Goal: Task Accomplishment & Management: Complete application form

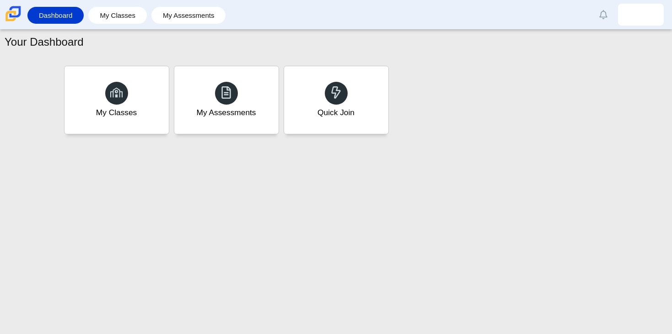
click at [338, 89] on use at bounding box center [336, 92] width 9 height 12
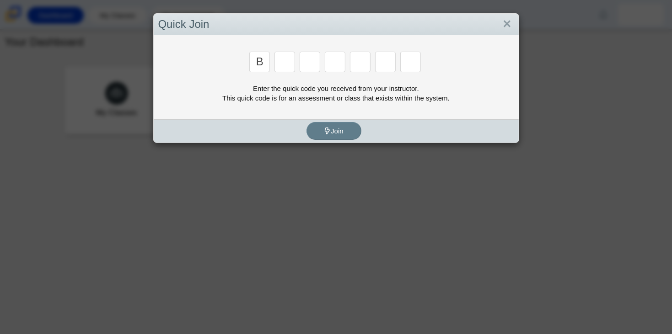
type input "b"
type input "w"
type input "8"
type input "w"
type input "k"
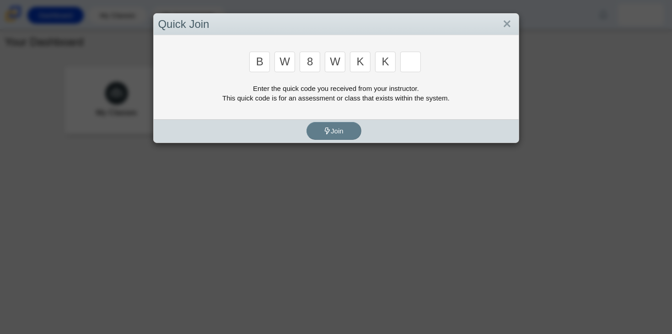
type input "k"
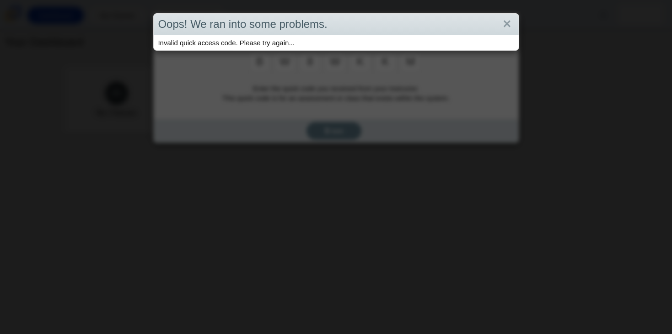
type input "m"
click at [303, 129] on div "Oops! We ran into some problems. Invalid quick access code. Please try again..." at bounding box center [336, 167] width 672 height 334
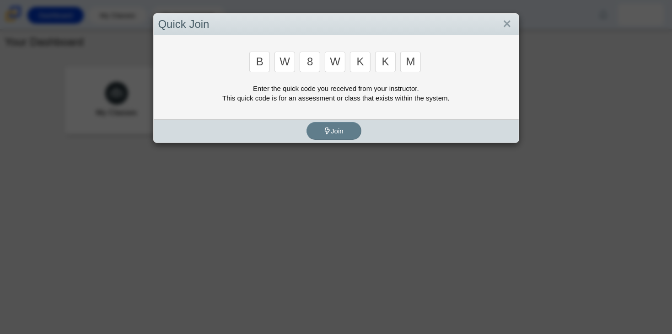
click at [413, 59] on input "m" at bounding box center [410, 62] width 21 height 21
type input "b"
type input "w"
type input "8"
type input "w"
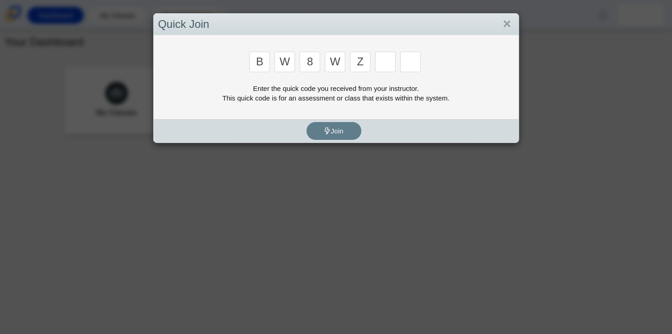
type input "z"
type input "m"
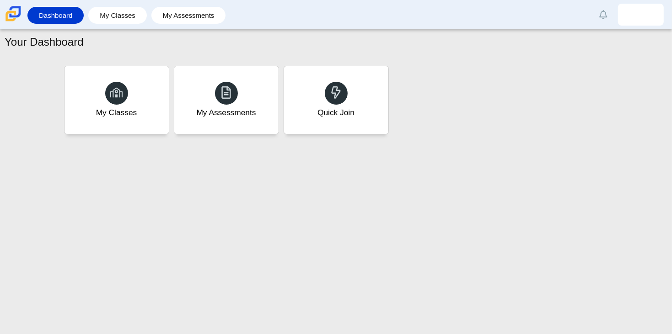
type input "v"
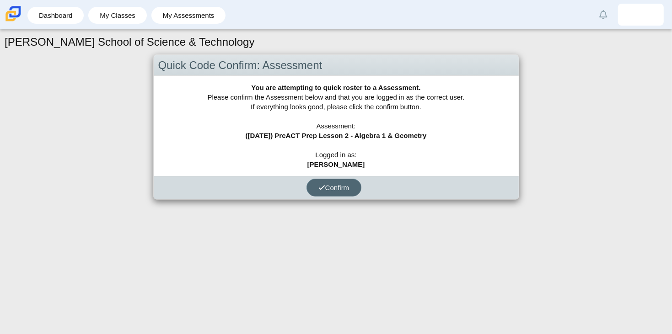
click at [350, 191] on button "Confirm" at bounding box center [333, 188] width 55 height 18
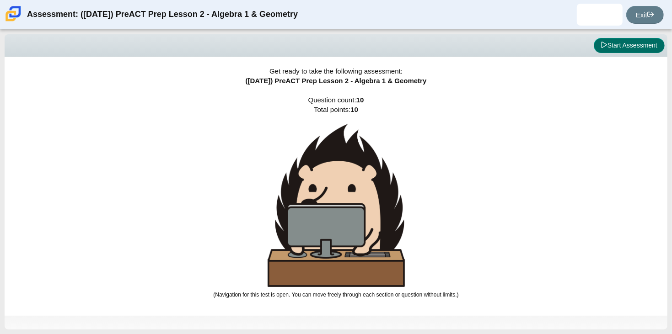
click at [612, 49] on button "Start Assessment" at bounding box center [629, 46] width 71 height 16
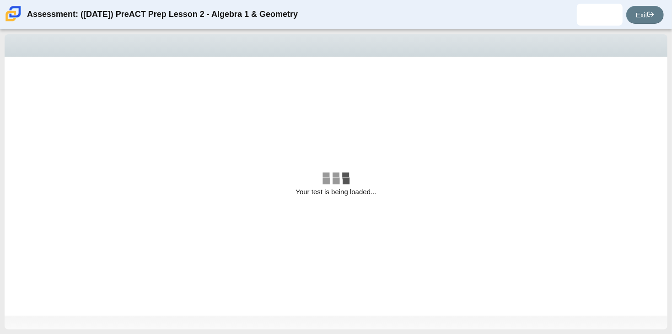
select select "bbf5d072-3e0b-44c4-9a12-6e7c9033f65b"
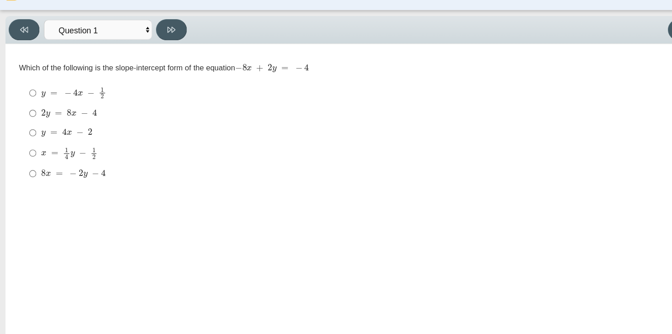
click at [129, 123] on label "2 y = 8 x − 4 2 y = 8 x − 4" at bounding box center [320, 116] width 605 height 16
click at [31, 123] on input "2 y = 8 x − 4 2 y = 8 x − 4" at bounding box center [28, 116] width 6 height 16
radio input "true"
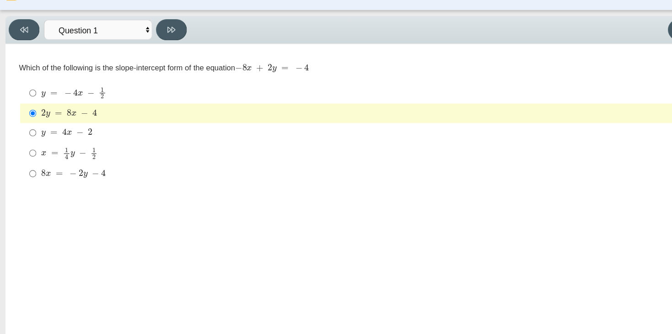
click at [133, 112] on label "2 y = 8 x − 4 2 y = 8 x − 4" at bounding box center [320, 116] width 605 height 16
click at [31, 112] on input "2 y = 8 x − 4 2 y = 8 x − 4" at bounding box center [28, 116] width 6 height 16
click at [98, 132] on div "y = 4 x − 2" at bounding box center [327, 133] width 585 height 9
click at [31, 132] on input "y = 4 x − 2 y = 4 x − 2" at bounding box center [28, 133] width 6 height 16
radio input "true"
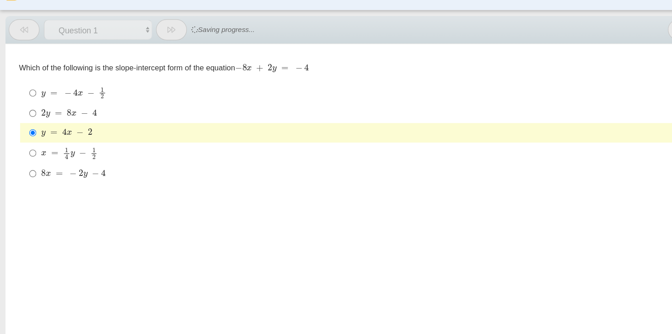
click at [89, 120] on div "2 y = 8 x − 4" at bounding box center [327, 116] width 585 height 9
click at [31, 120] on input "2 y = 8 x − 4 2 y = 8 x − 4" at bounding box center [28, 116] width 6 height 16
radio input "true"
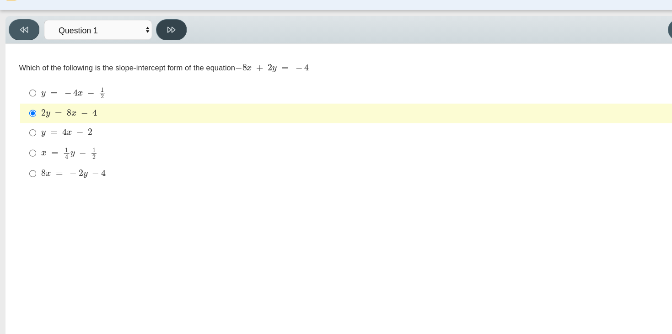
click at [146, 50] on button at bounding box center [145, 46] width 26 height 18
select select "ed62e223-81bd-4cbf-ab48-ab975844bd1f"
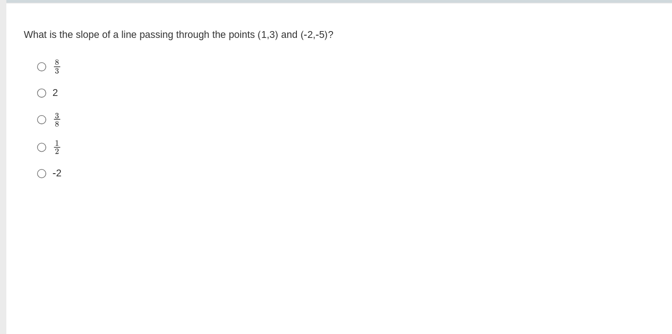
click at [40, 136] on mjx-frac "Assessment items" at bounding box center [38, 134] width 6 height 10
click at [31, 136] on input "3 8 3 eighths" at bounding box center [28, 134] width 6 height 18
radio input "true"
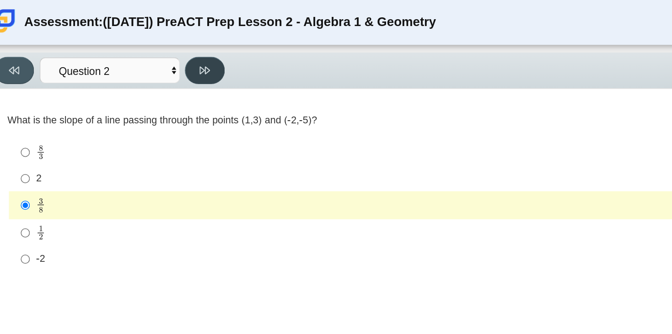
click at [141, 47] on icon at bounding box center [144, 46] width 7 height 7
select select "97f4f5fa-a52e-4fed-af51-565bfcdf47cb"
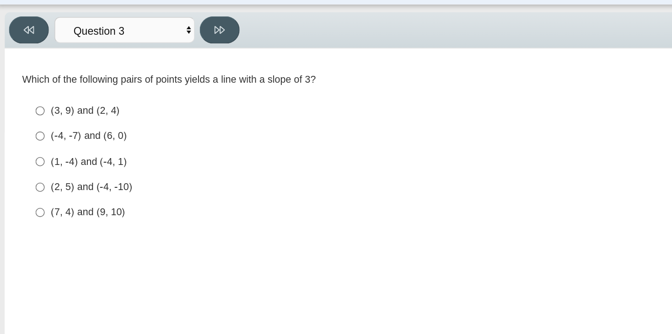
click at [67, 97] on div "(3, 9) and (2, 4)" at bounding box center [327, 98] width 585 height 9
click at [31, 97] on input "(3, 9) and (2, 4) (3, 9) and (2, 4)" at bounding box center [28, 99] width 6 height 16
radio input "true"
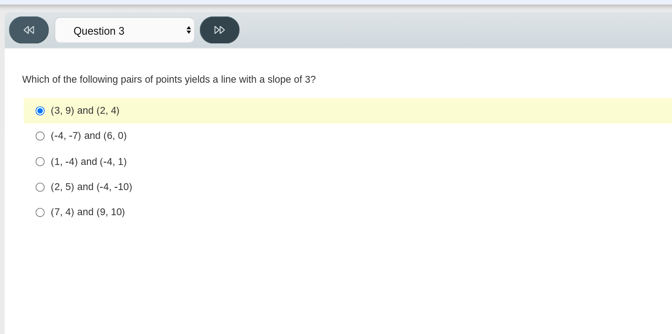
click at [140, 54] on button at bounding box center [145, 46] width 26 height 18
select select "89427bb7-e313-4f00-988f-8b8255897029"
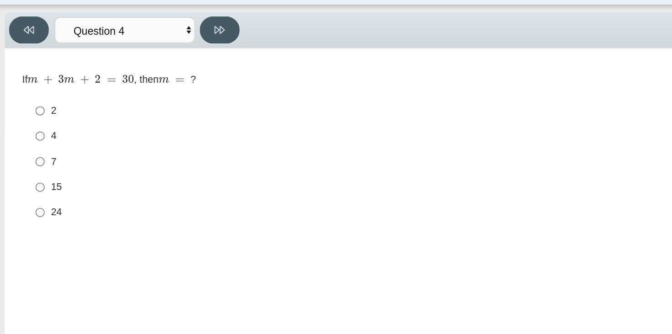
click at [75, 160] on label "24 24" at bounding box center [320, 165] width 605 height 16
click at [31, 160] on input "24 24" at bounding box center [28, 165] width 6 height 16
radio input "true"
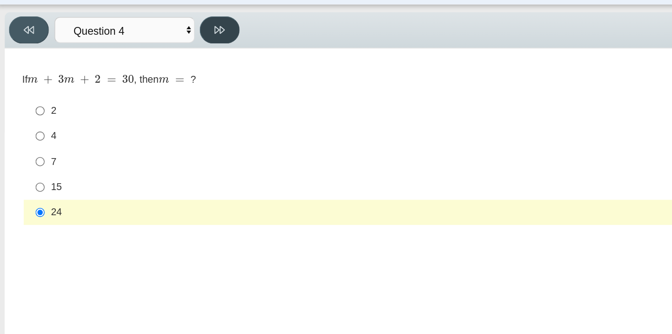
click at [143, 43] on icon at bounding box center [144, 46] width 7 height 7
select select "489dcffd-4e6a-49cf-a9d6-ad1d4a911a4e"
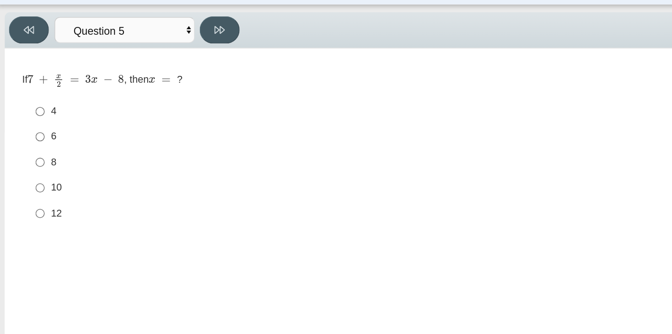
click at [43, 102] on div "4" at bounding box center [327, 99] width 585 height 9
click at [31, 102] on input "4 4" at bounding box center [28, 99] width 6 height 16
radio input "true"
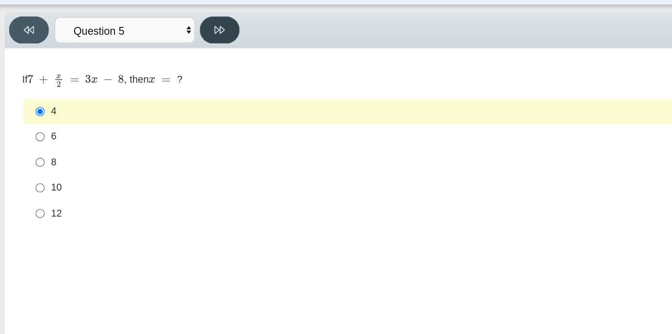
click at [148, 44] on button at bounding box center [145, 46] width 26 height 18
select select "210571de-36a6-4d8e-a361-ceff8ef801dc"
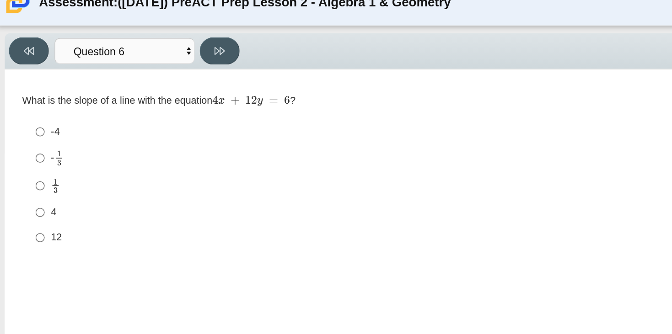
click at [33, 149] on label "4 4" at bounding box center [320, 151] width 605 height 16
click at [31, 149] on input "4 4" at bounding box center [28, 151] width 6 height 16
radio input "true"
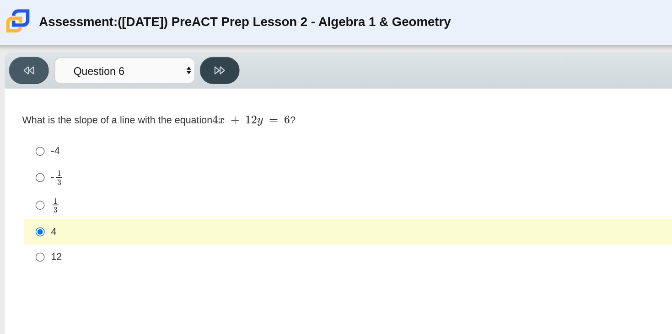
click at [145, 54] on button at bounding box center [145, 46] width 26 height 18
select select "ec95ace6-bebc-42b8-9428-40567494d4da"
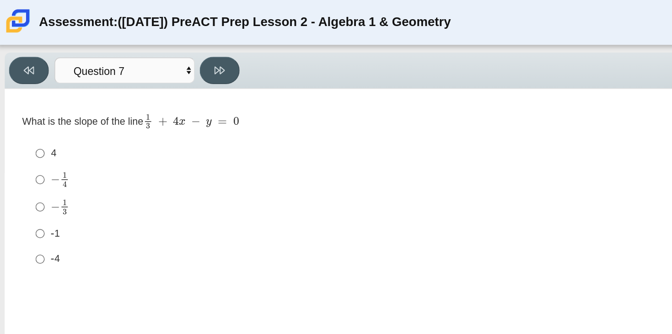
click at [59, 131] on div "− 1 3" at bounding box center [327, 135] width 585 height 11
click at [31, 131] on input "− 1 3 negative 1 third" at bounding box center [28, 135] width 6 height 18
radio input "true"
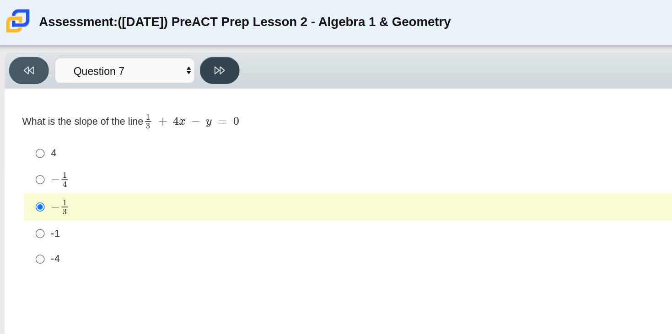
click at [151, 44] on button at bounding box center [145, 46] width 26 height 18
select select "ce81fe10-bf29-4b5e-8bd7-4f47f2fed4d8"
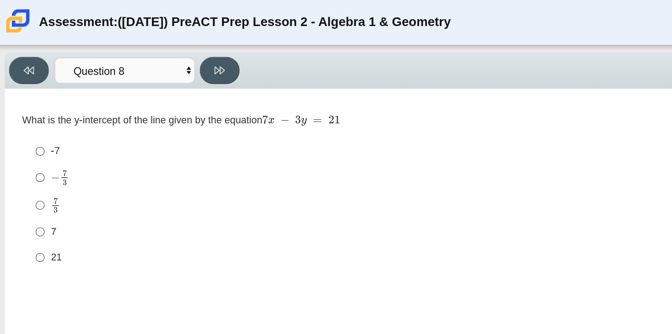
click at [50, 136] on div "7 3" at bounding box center [327, 134] width 585 height 11
click at [31, 136] on input "7 3 7 thirds" at bounding box center [28, 134] width 6 height 18
radio input "true"
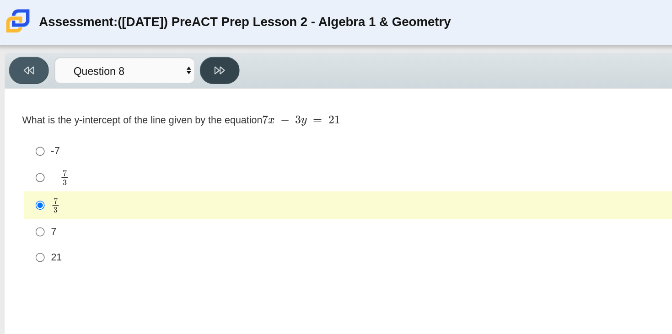
click at [149, 47] on button at bounding box center [145, 46] width 26 height 18
select select "14773eaf-2ca1-47ae-afe7-a624a56f34b3"
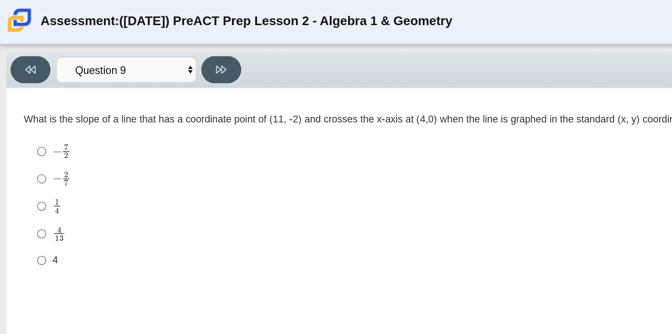
click at [57, 130] on div "1 4" at bounding box center [327, 135] width 585 height 10
click at [31, 130] on input "1 4 1 fourth" at bounding box center [28, 135] width 6 height 18
radio input "true"
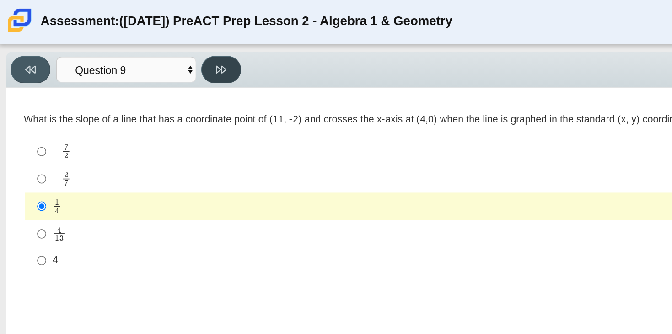
click at [148, 47] on icon at bounding box center [144, 46] width 7 height 7
select select "96b71634-eacb-4f7e-8aef-411727d9bcba"
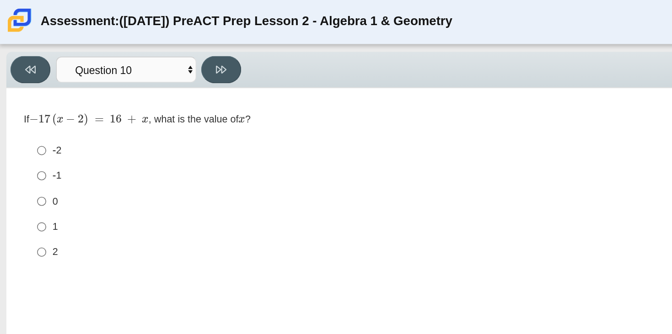
click at [38, 166] on div "2" at bounding box center [327, 165] width 585 height 9
click at [31, 166] on input "2 2" at bounding box center [28, 165] width 6 height 16
radio input "true"
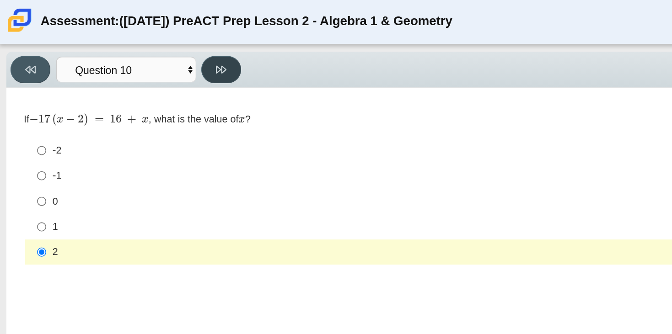
click at [141, 51] on button at bounding box center [145, 46] width 26 height 18
select select "review"
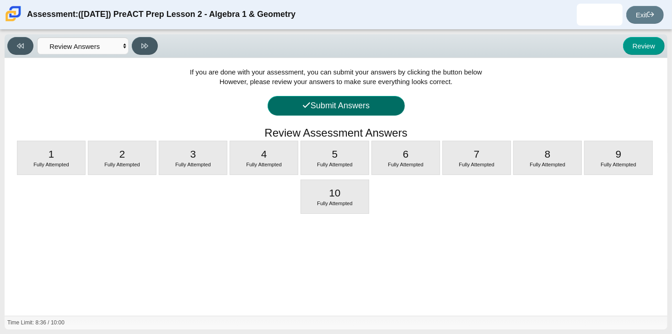
click at [354, 113] on button "Submit Answers" at bounding box center [336, 106] width 137 height 20
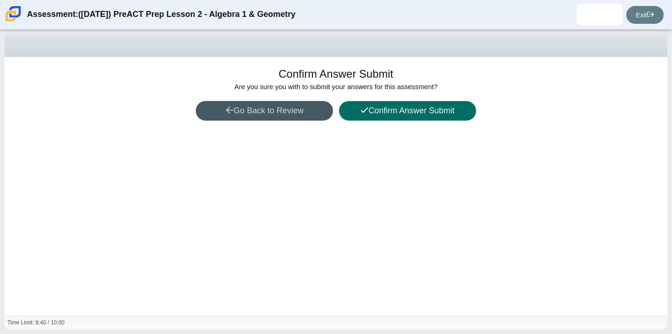
click at [408, 113] on button "Confirm Answer Submit" at bounding box center [407, 111] width 137 height 20
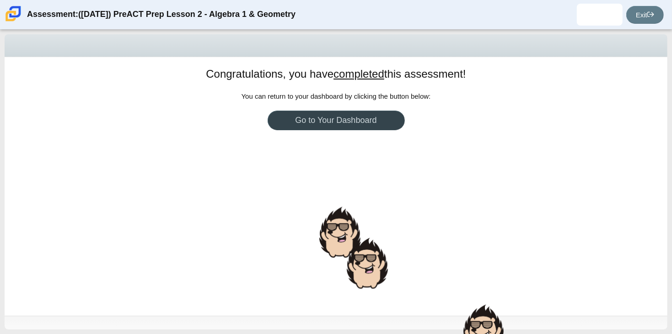
click at [377, 128] on body "Assessment: ([DATE]) PreACT Prep Lesson 2 - Algebra 1 & Geometry [PERSON_NAME] …" at bounding box center [336, 167] width 672 height 334
